Goal: Task Accomplishment & Management: Manage account settings

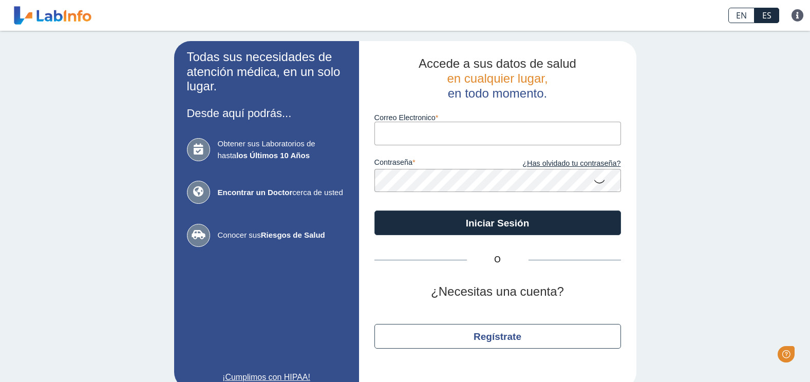
click at [440, 132] on input "Correo Electronico" at bounding box center [497, 133] width 247 height 23
type input "arelistorres431@gmail.com"
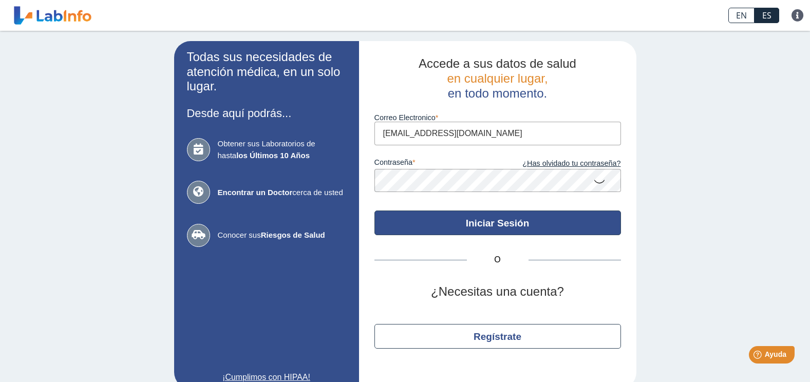
click at [549, 227] on button "Iniciar Sesión" at bounding box center [497, 223] width 247 height 25
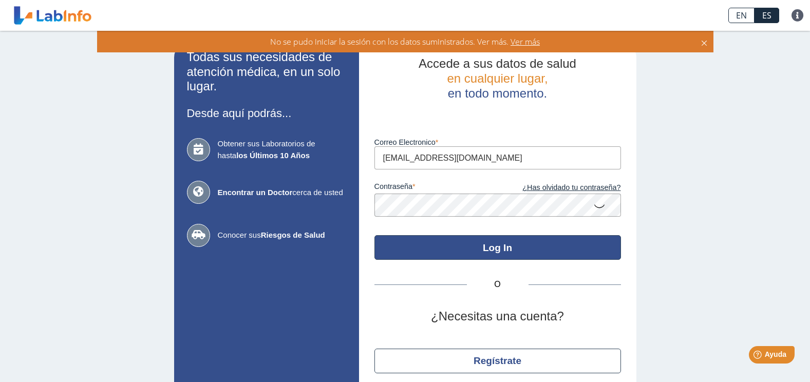
click at [575, 250] on button "Log In" at bounding box center [497, 247] width 247 height 25
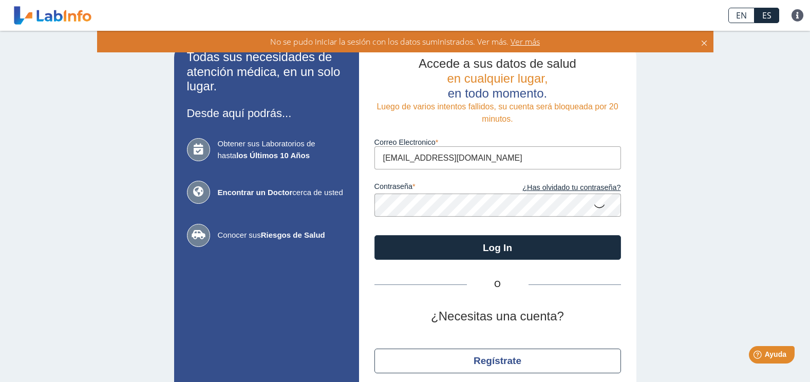
click at [593, 205] on icon at bounding box center [599, 206] width 12 height 20
click at [374, 235] on button "Log In" at bounding box center [497, 247] width 247 height 25
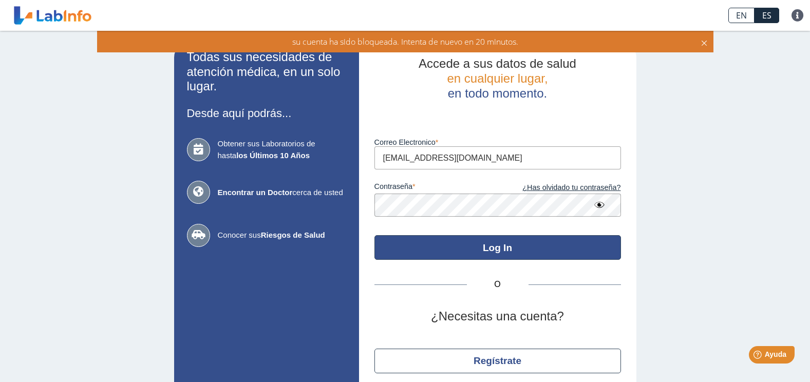
click at [472, 236] on button "Log In" at bounding box center [497, 247] width 247 height 25
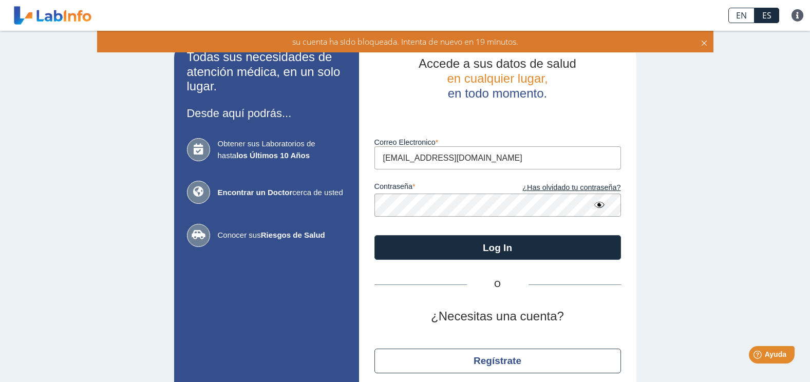
click at [700, 43] on icon at bounding box center [704, 41] width 8 height 11
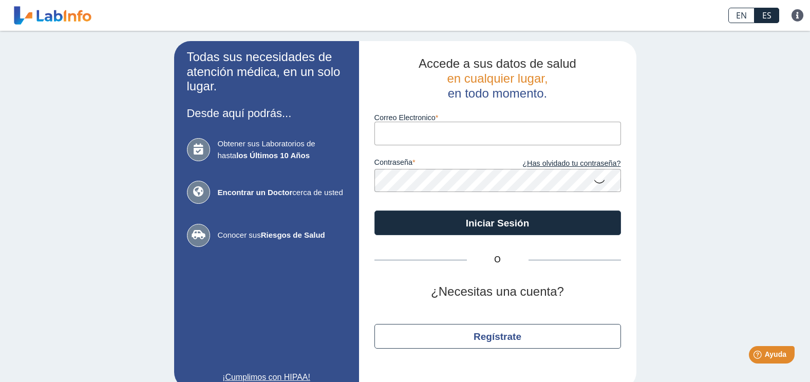
click at [447, 134] on input "Correo Electronico" at bounding box center [497, 133] width 247 height 23
type input "[EMAIL_ADDRESS][DOMAIN_NAME]"
click at [374, 211] on button "Iniciar Sesión" at bounding box center [497, 223] width 247 height 25
click at [464, 134] on input "Correo Electronico" at bounding box center [497, 133] width 247 height 23
type input "[EMAIL_ADDRESS][DOMAIN_NAME]"
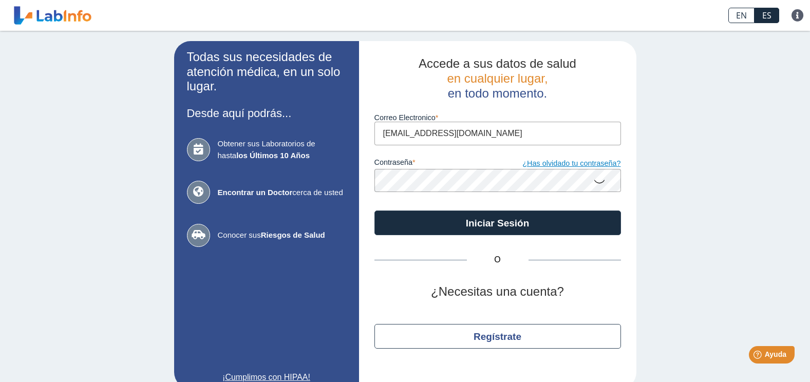
click at [554, 164] on link "¿Has olvidado tu contraseña?" at bounding box center [559, 163] width 123 height 11
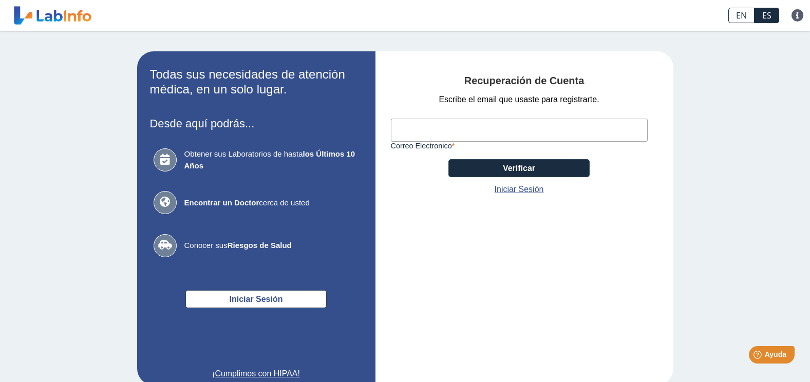
click at [461, 127] on input "Correo Electronico" at bounding box center [519, 130] width 257 height 23
type input "[EMAIL_ADDRESS][DOMAIN_NAME]"
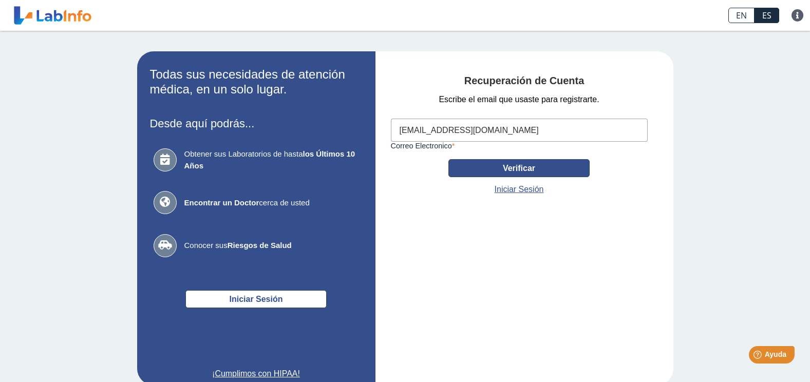
click at [513, 164] on button "Verificar" at bounding box center [518, 168] width 141 height 18
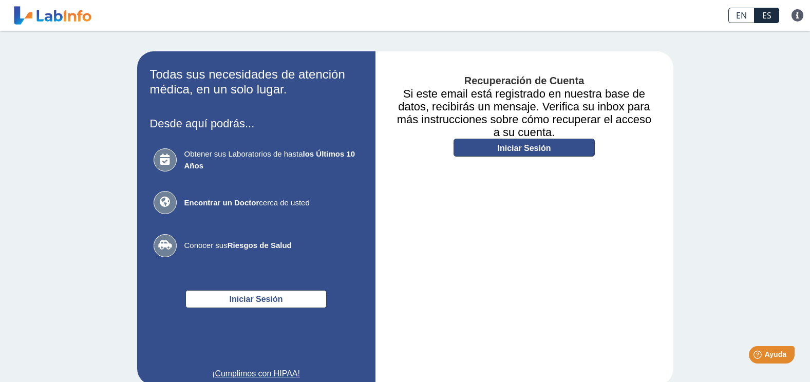
click at [507, 150] on link "Iniciar Sesión" at bounding box center [523, 148] width 141 height 18
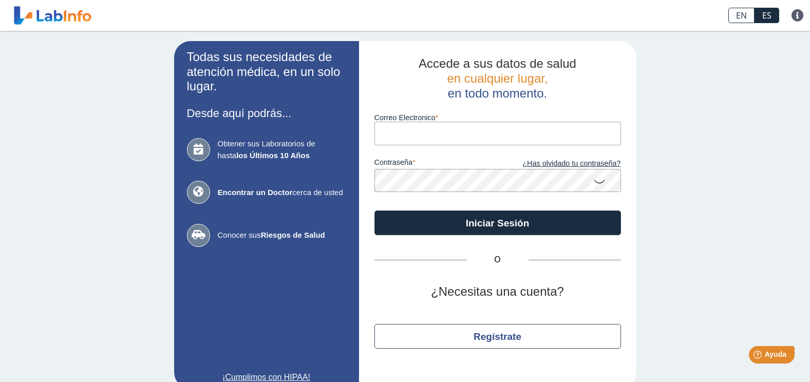
click at [461, 137] on input "Correo Electronico" at bounding box center [497, 133] width 247 height 23
type input "arelistorres431@gmail.com"
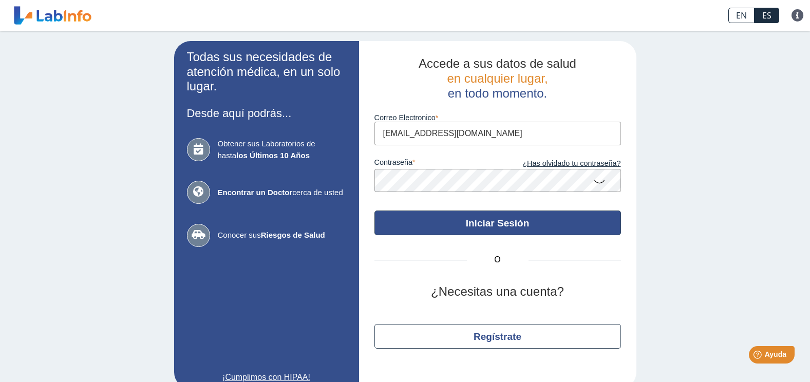
click at [541, 223] on button "Iniciar Sesión" at bounding box center [497, 223] width 247 height 25
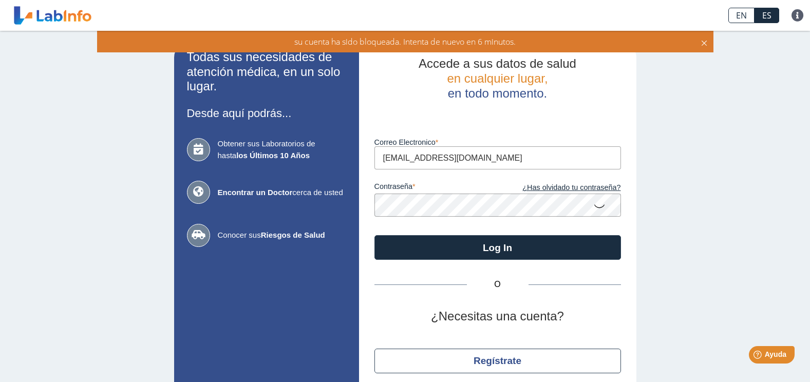
click at [595, 204] on icon at bounding box center [599, 206] width 12 height 20
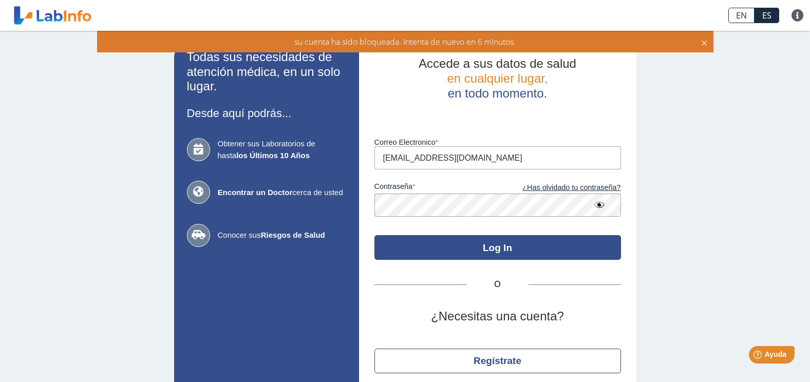
click at [491, 250] on button "Log In" at bounding box center [497, 247] width 247 height 25
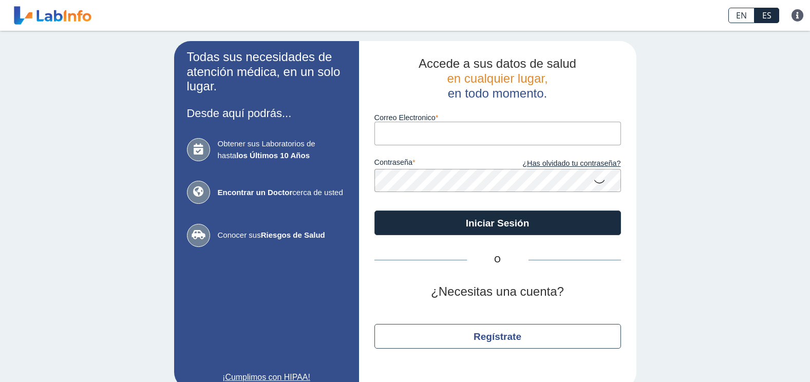
click at [423, 138] on input "Correo Electronico" at bounding box center [497, 133] width 247 height 23
type input "[EMAIL_ADDRESS][DOMAIN_NAME]"
click at [598, 183] on icon at bounding box center [599, 181] width 12 height 20
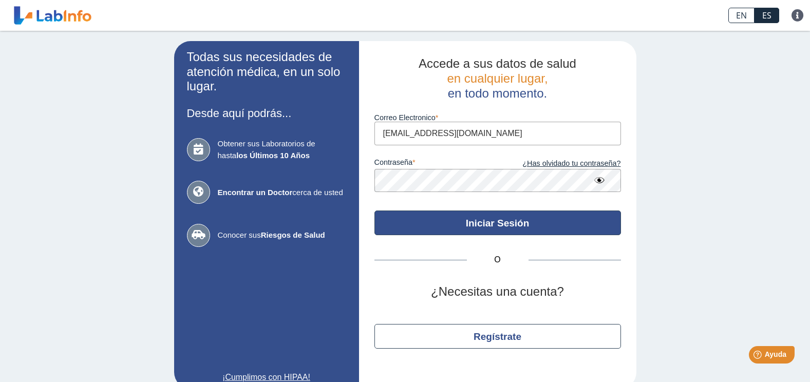
click at [532, 228] on button "Iniciar Sesión" at bounding box center [497, 223] width 247 height 25
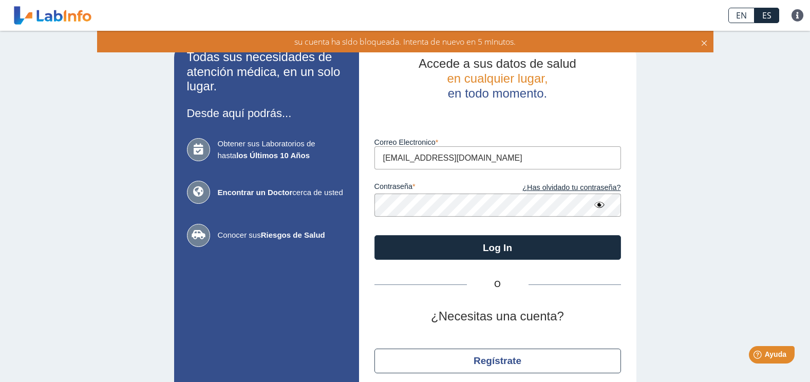
click at [701, 45] on icon at bounding box center [704, 41] width 8 height 11
